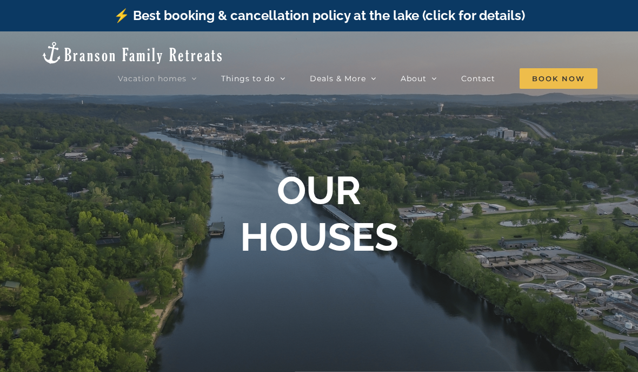
click at [89, 44] on img at bounding box center [132, 53] width 183 height 24
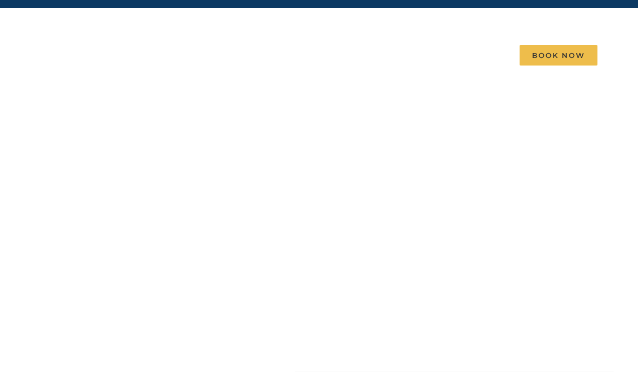
scroll to position [22, 0]
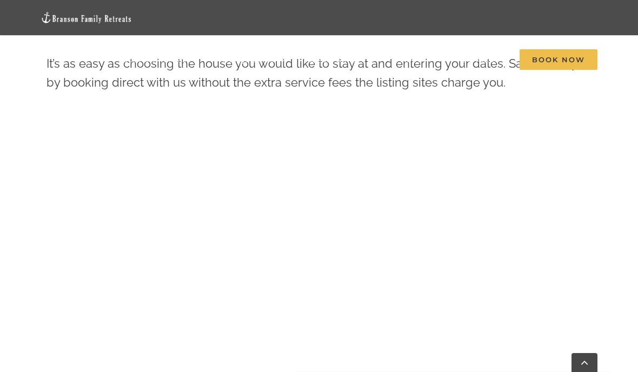
scroll to position [435, 0]
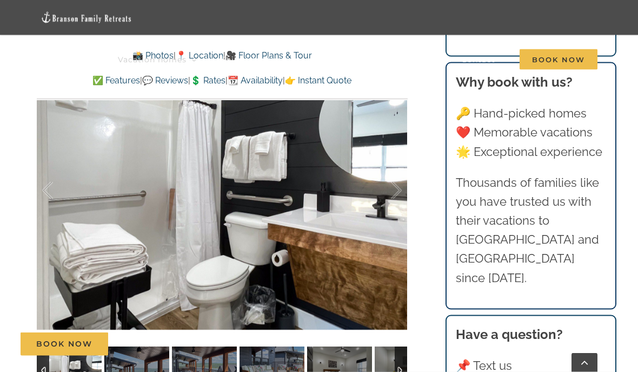
scroll to position [689, 0]
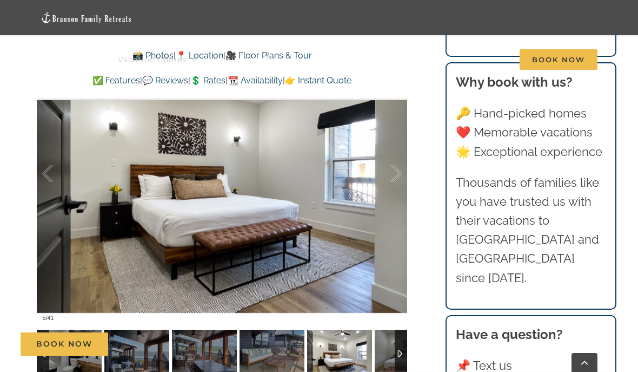
click at [382, 348] on img at bounding box center [407, 353] width 65 height 49
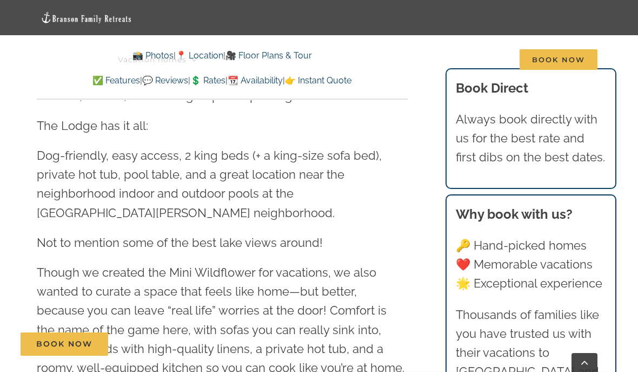
scroll to position [729, 0]
